Goal: Task Accomplishment & Management: Manage account settings

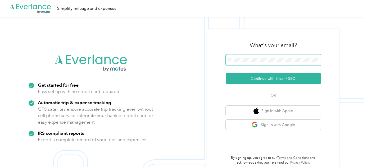
click at [246, 63] on span at bounding box center [273, 60] width 95 height 11
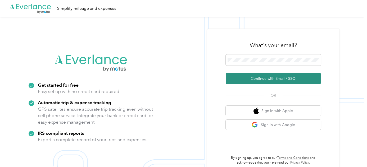
click at [263, 77] on button "Continue with Email / SSO" at bounding box center [273, 78] width 95 height 11
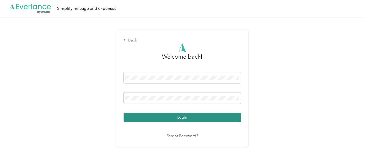
click at [194, 119] on button "Login" at bounding box center [182, 117] width 117 height 9
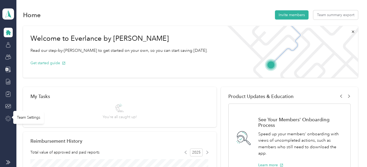
click at [5, 118] on icon at bounding box center [8, 119] width 6 height 6
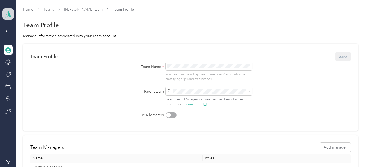
click at [4, 15] on icon at bounding box center [8, 13] width 8 height 7
click at [13, 56] on div "Personal dashboard" at bounding box center [23, 56] width 33 height 6
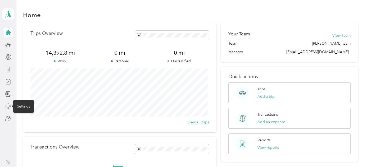
click at [5, 106] on icon at bounding box center [8, 106] width 6 height 6
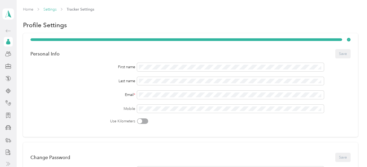
click at [51, 9] on link "Settings" at bounding box center [49, 9] width 13 height 4
click at [6, 162] on icon at bounding box center [8, 163] width 4 height 4
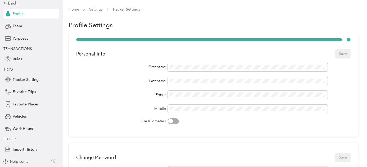
scroll to position [0, 0]
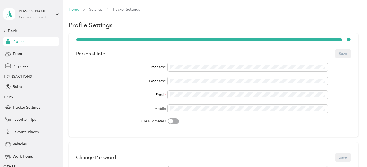
click at [77, 8] on link "Home" at bounding box center [74, 9] width 10 height 4
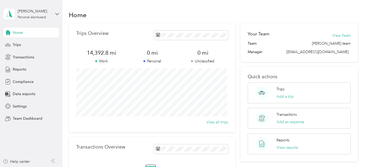
click at [72, 15] on h1 "Home" at bounding box center [78, 15] width 18 height 6
click at [15, 58] on span "Transactions" at bounding box center [23, 58] width 21 height 6
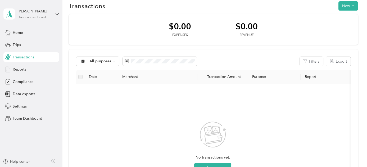
scroll to position [24, 0]
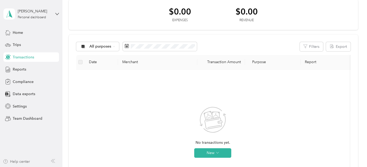
click at [18, 160] on div "Help center" at bounding box center [16, 162] width 27 height 6
click at [21, 31] on span "Home" at bounding box center [18, 33] width 10 height 6
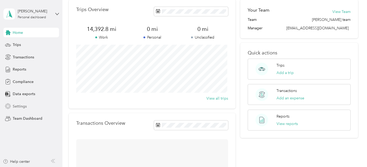
click at [21, 105] on span "Settings" at bounding box center [20, 107] width 14 height 6
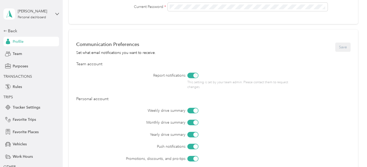
scroll to position [216, 0]
